Goal: Transaction & Acquisition: Purchase product/service

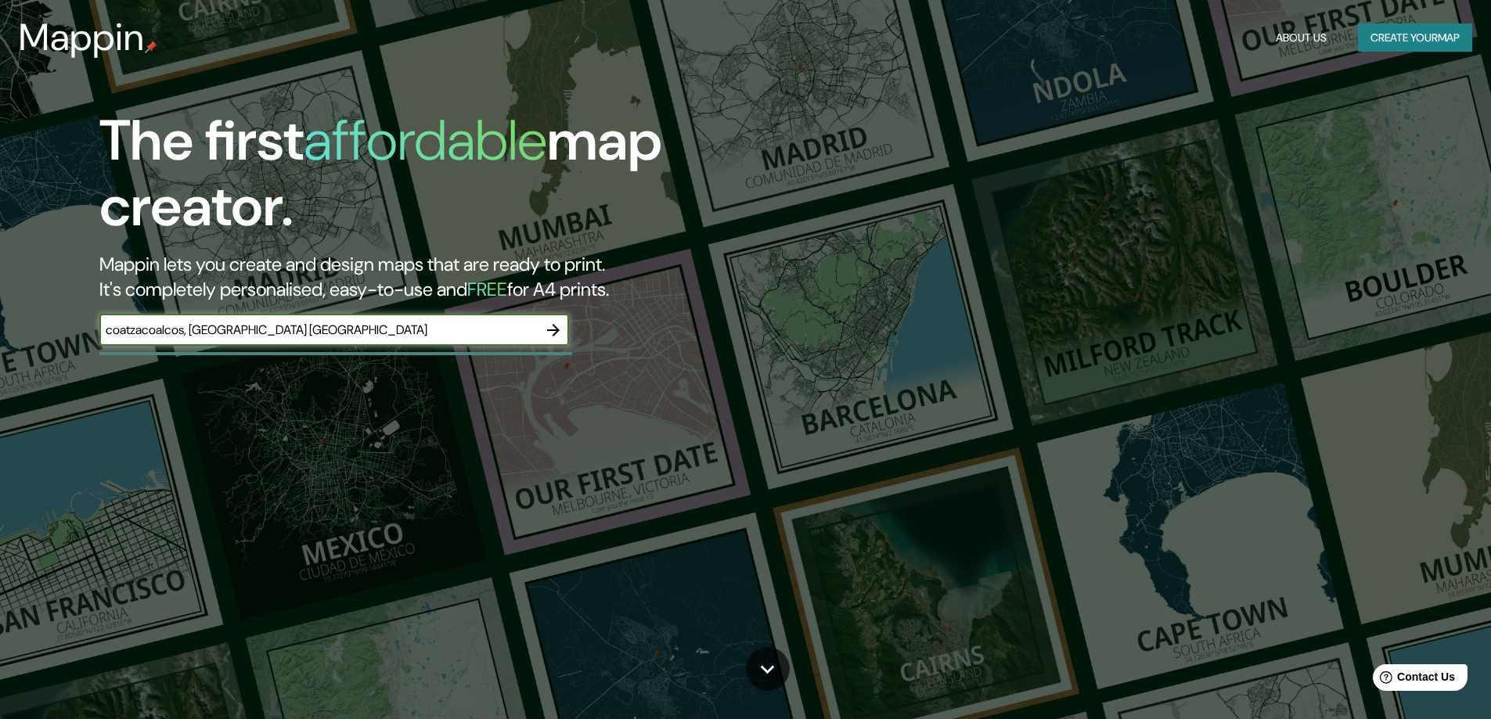
type input "coatzacoalcos, [GEOGRAPHIC_DATA] [GEOGRAPHIC_DATA]"
click at [551, 323] on icon "button" at bounding box center [553, 330] width 19 height 19
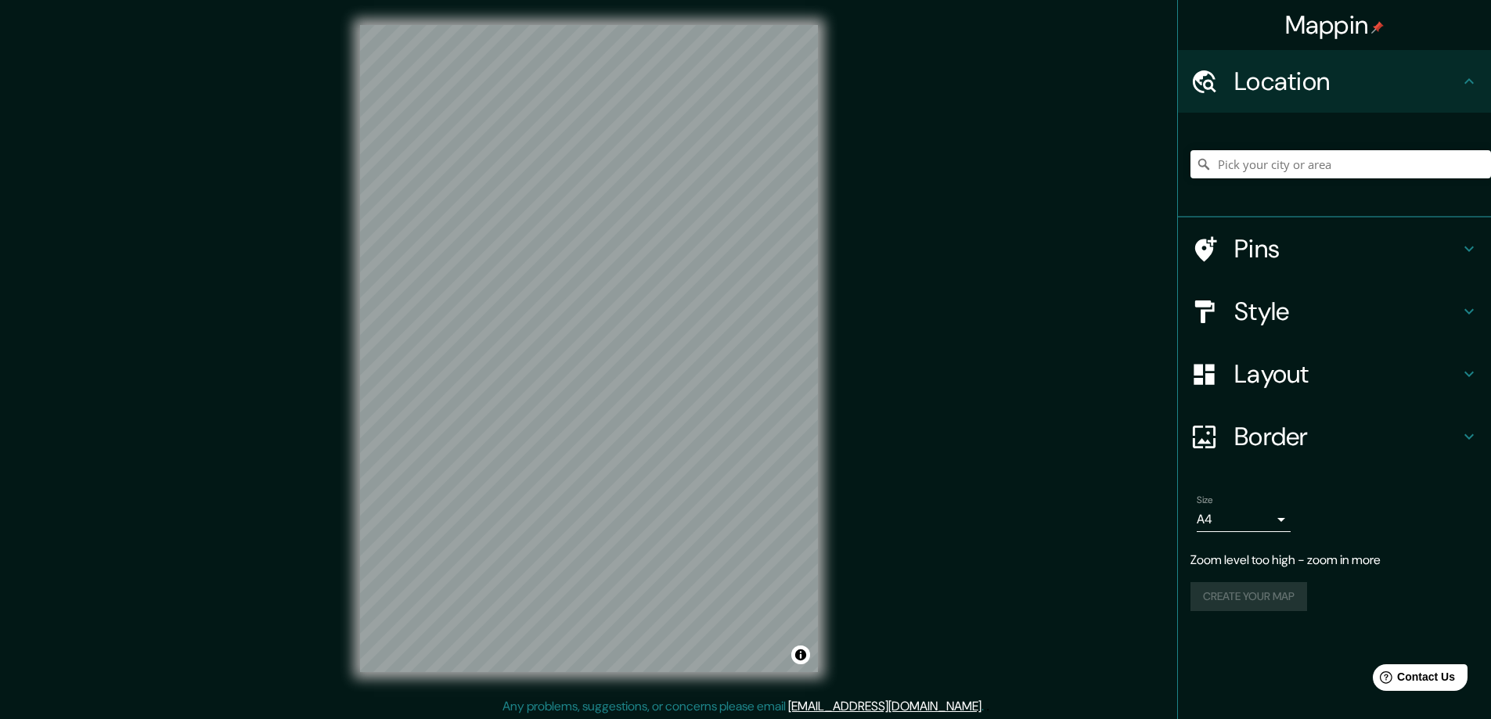
click at [337, 372] on div "© Mapbox © OpenStreetMap Improve this map" at bounding box center [589, 348] width 508 height 697
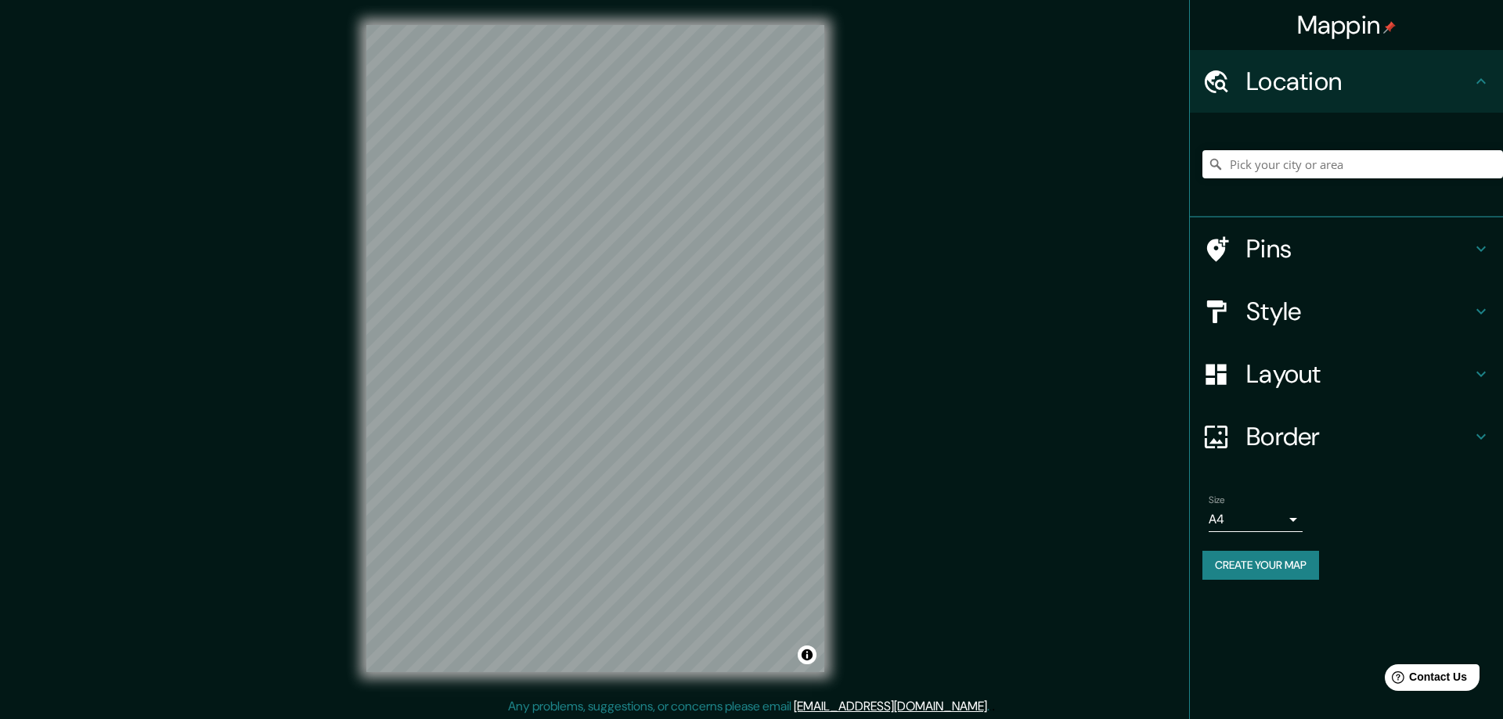
click at [1273, 523] on body "Mappin Location Pins Style Layout Border Choose a border. Hint : you can make l…" at bounding box center [751, 359] width 1503 height 719
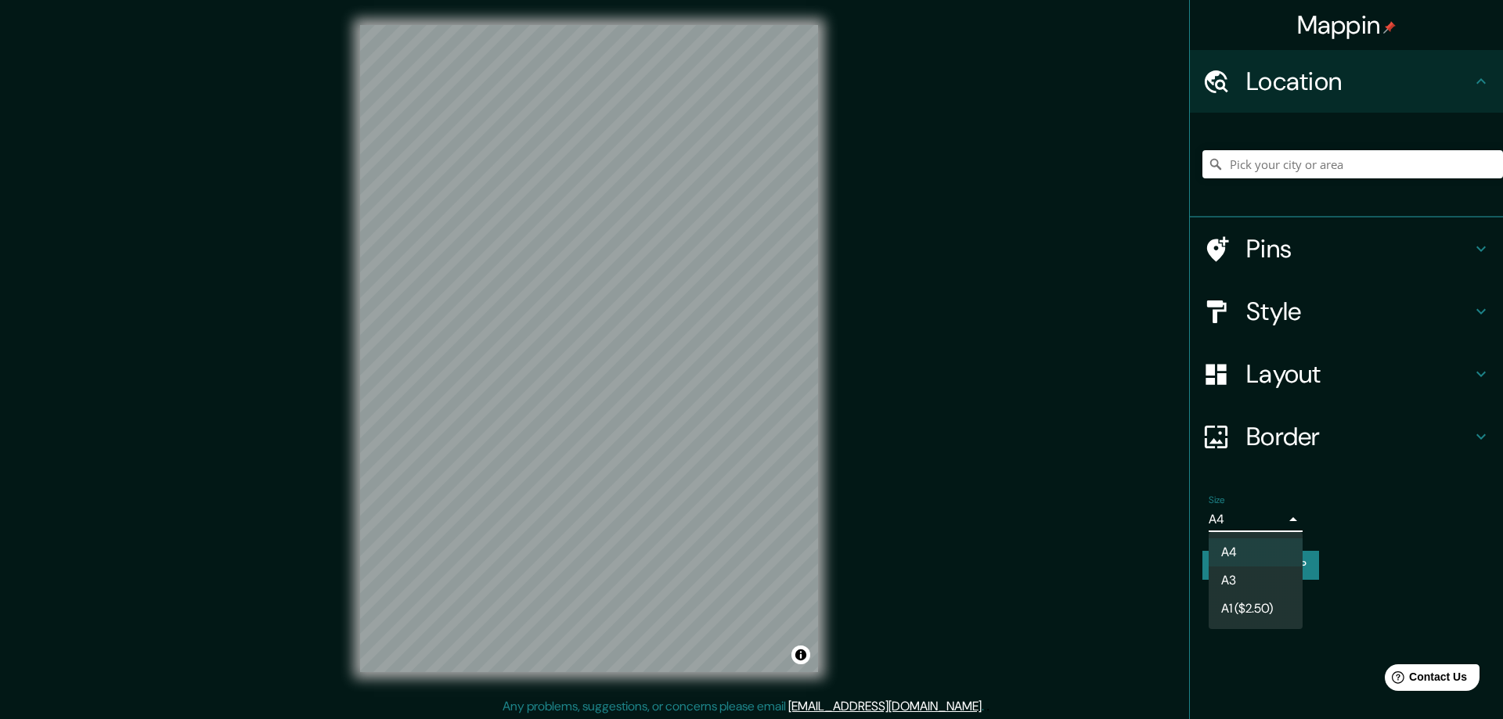
click at [1273, 523] on div at bounding box center [751, 359] width 1503 height 719
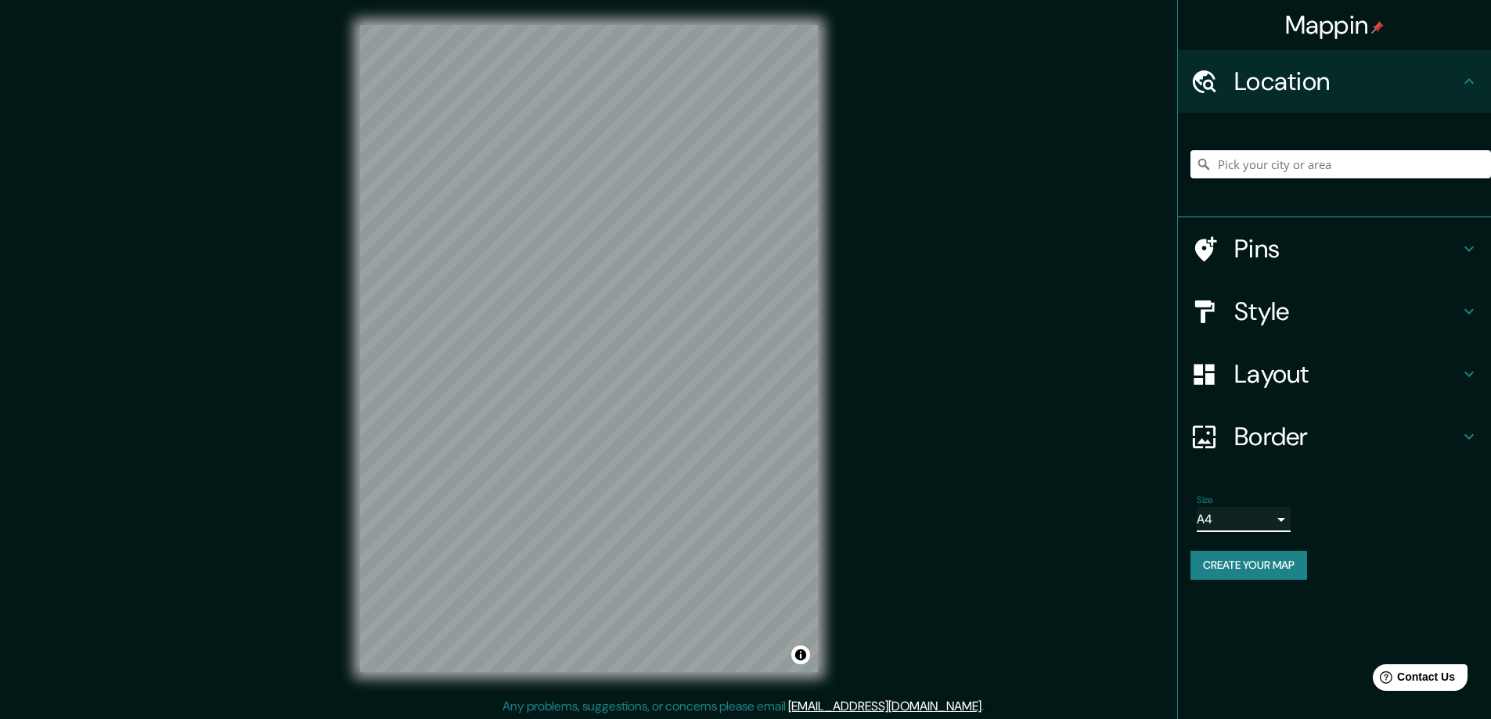
scroll to position [3, 0]
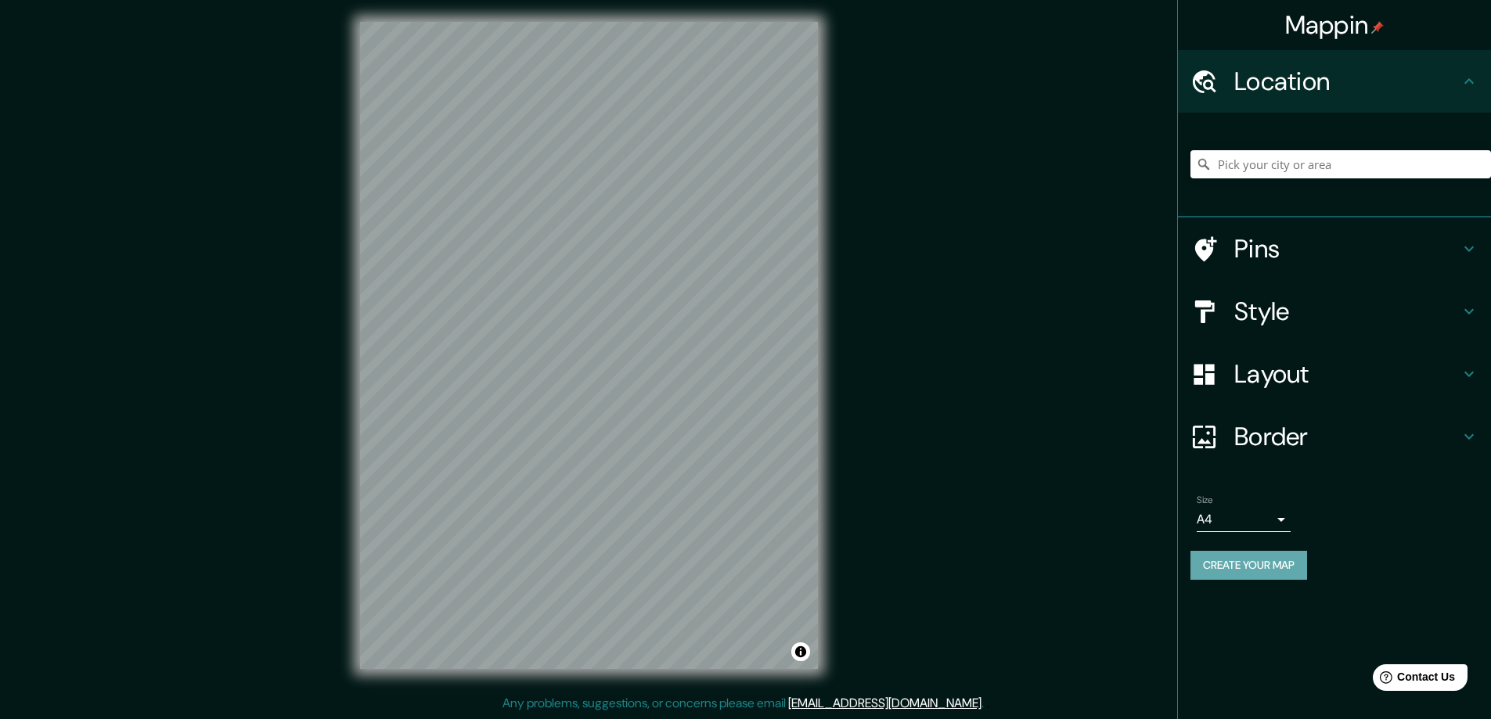
click at [1252, 568] on button "Create your map" at bounding box center [1249, 565] width 117 height 29
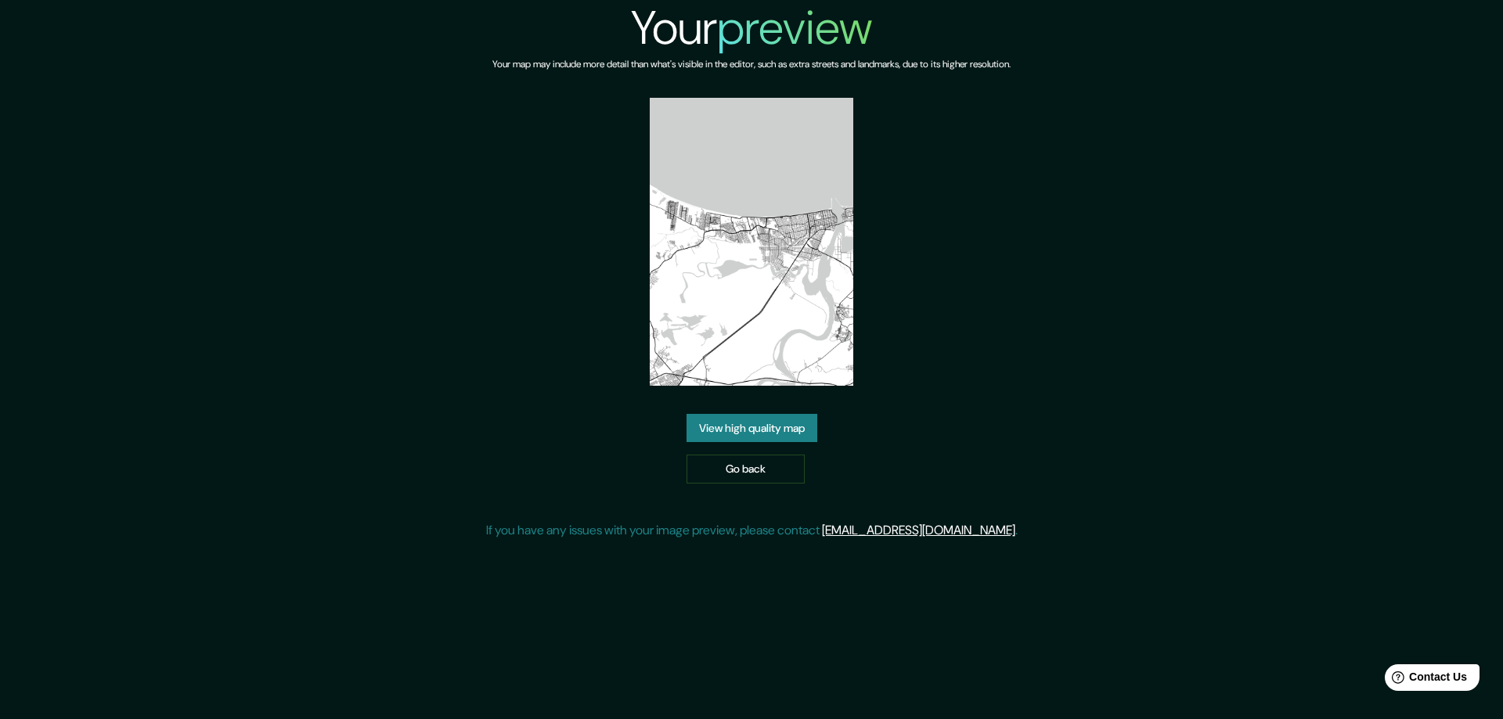
click at [774, 434] on link "View high quality map" at bounding box center [751, 428] width 131 height 29
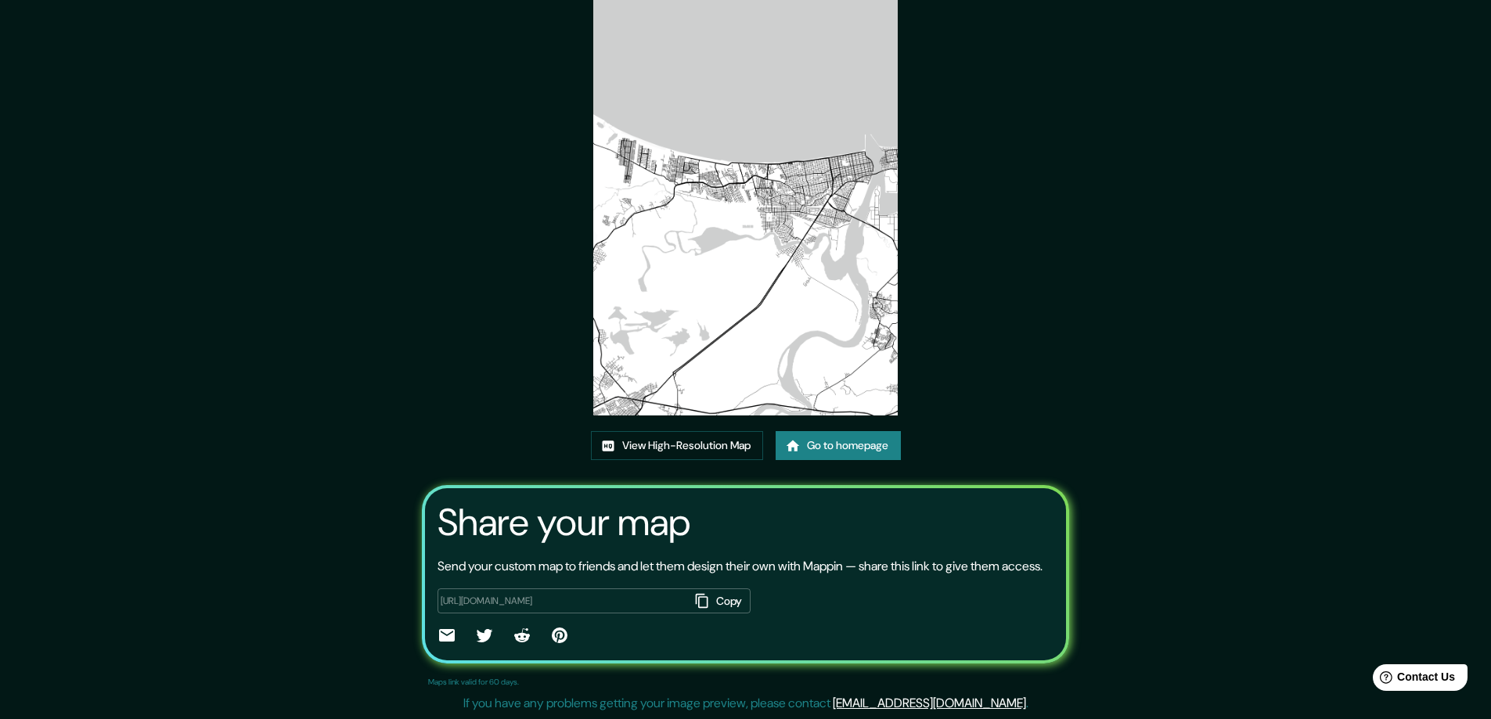
scroll to position [103, 0]
click at [690, 434] on link "View High-Resolution Map" at bounding box center [677, 445] width 172 height 29
